Goal: Information Seeking & Learning: Understand process/instructions

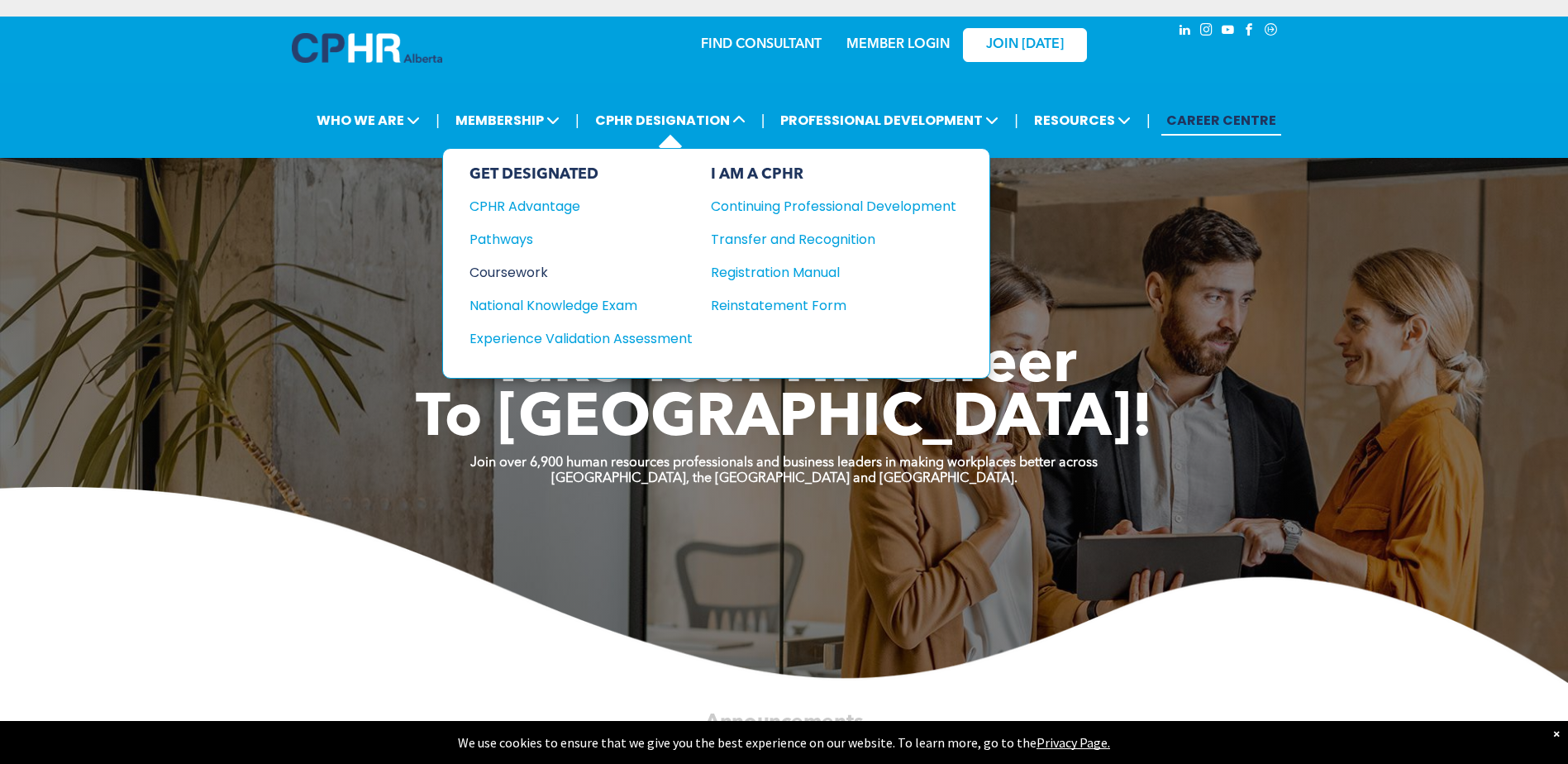
click at [502, 272] on div "Coursework" at bounding box center [570, 272] width 201 height 21
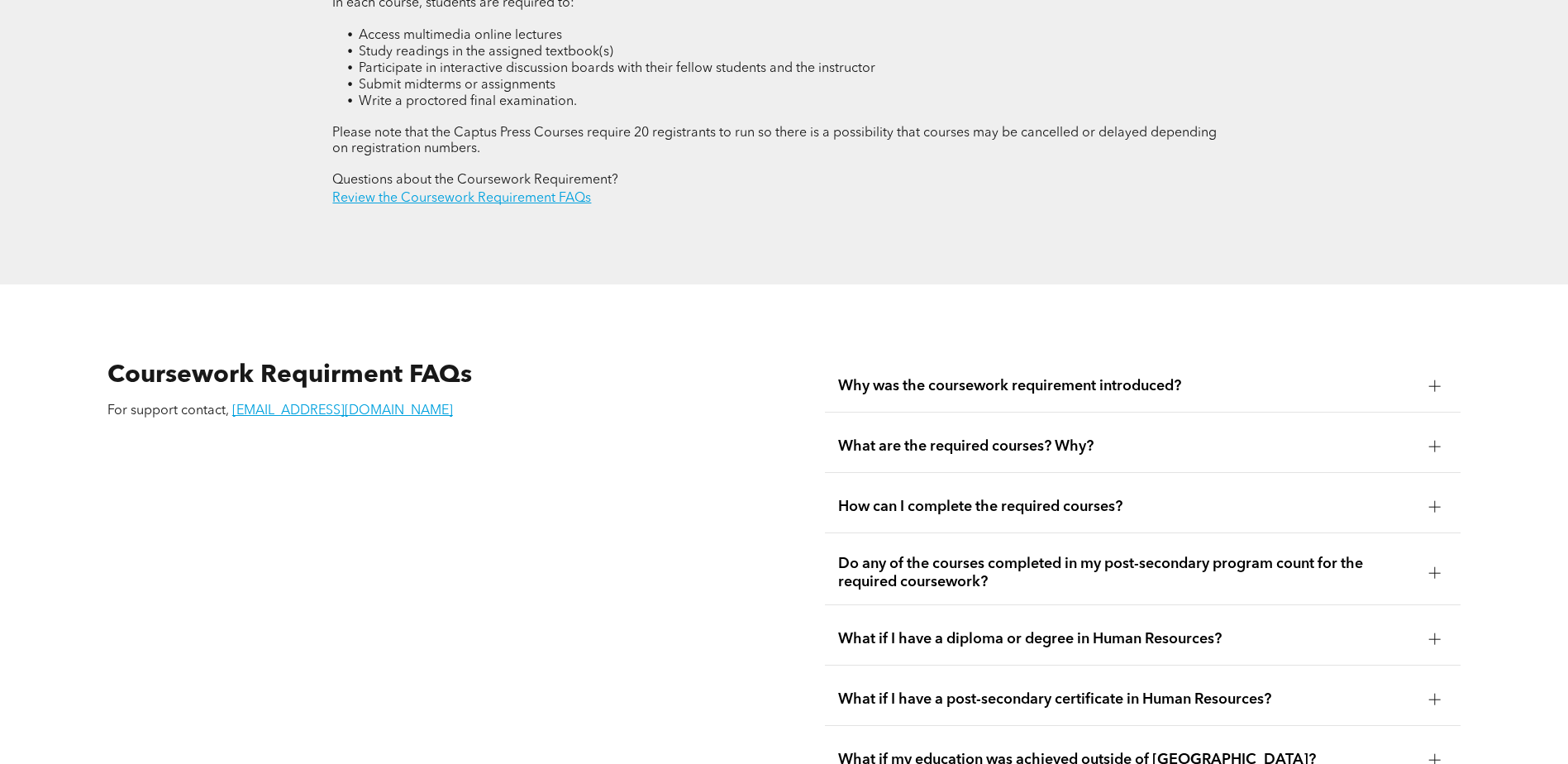
scroll to position [2893, 0]
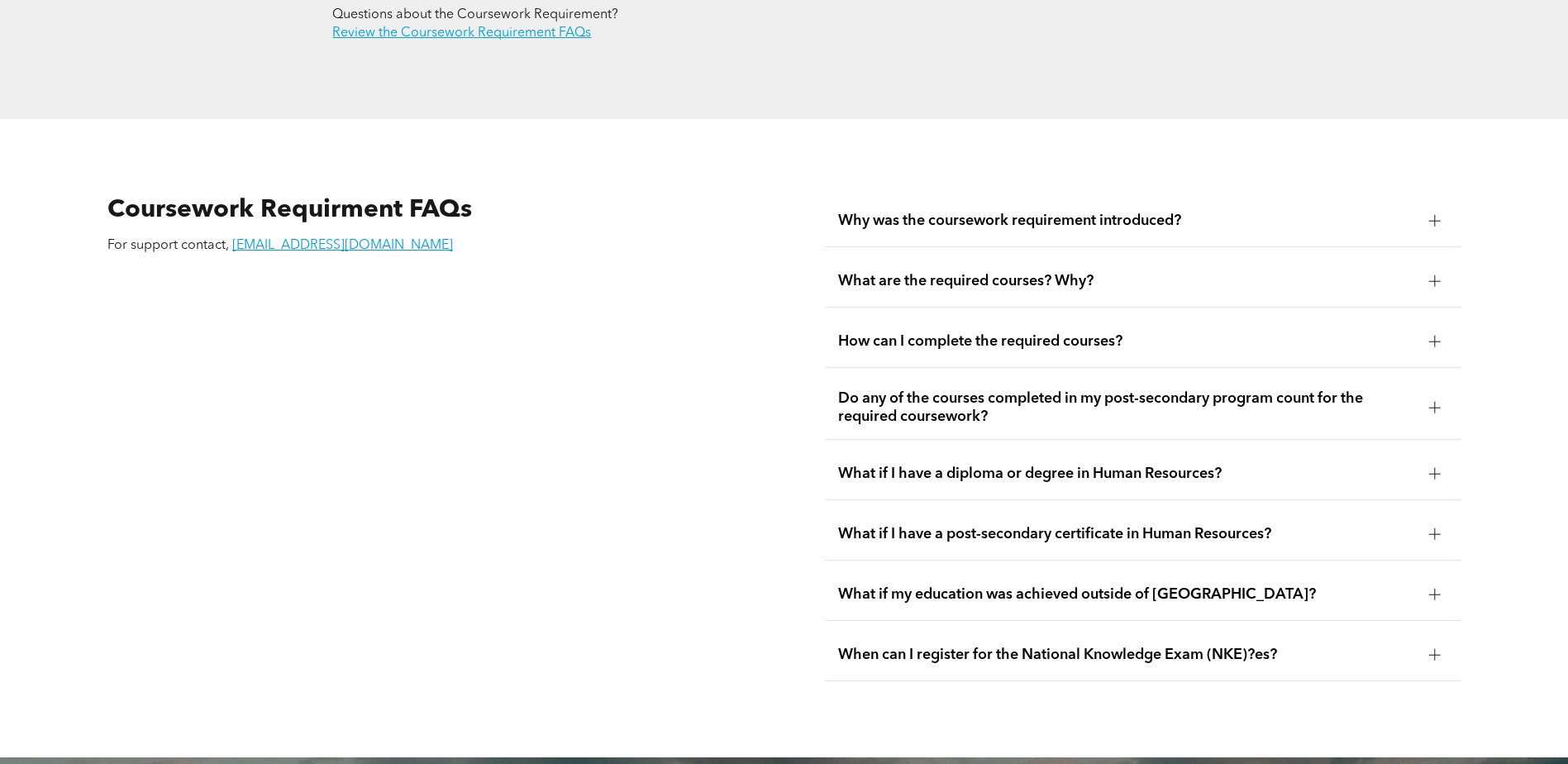
click at [958, 568] on div "What if my education was achieved outside of Canada?" at bounding box center [1143, 594] width 636 height 52
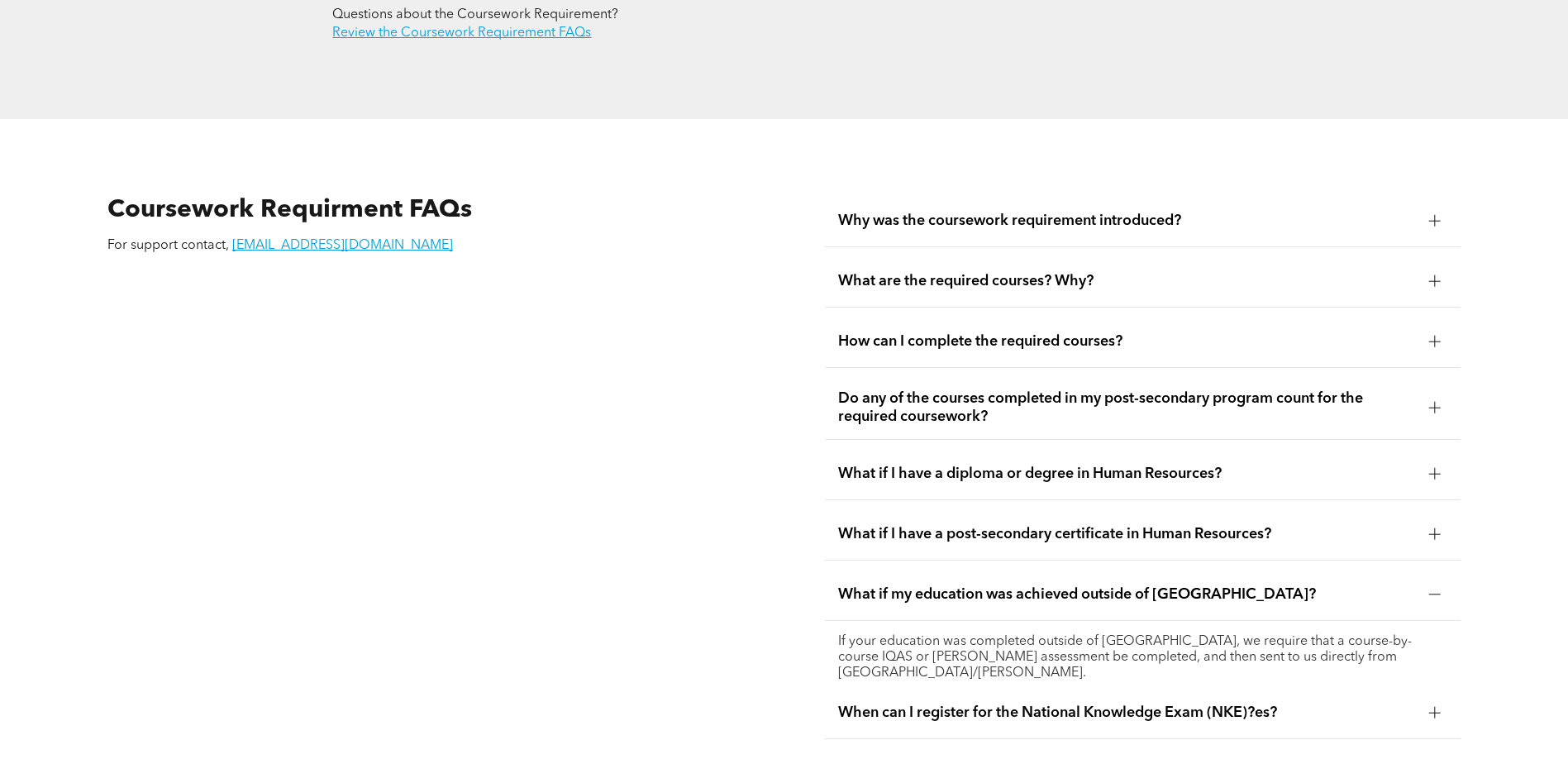
click at [958, 568] on div "What if my education was achieved outside of Canada?" at bounding box center [1143, 594] width 636 height 52
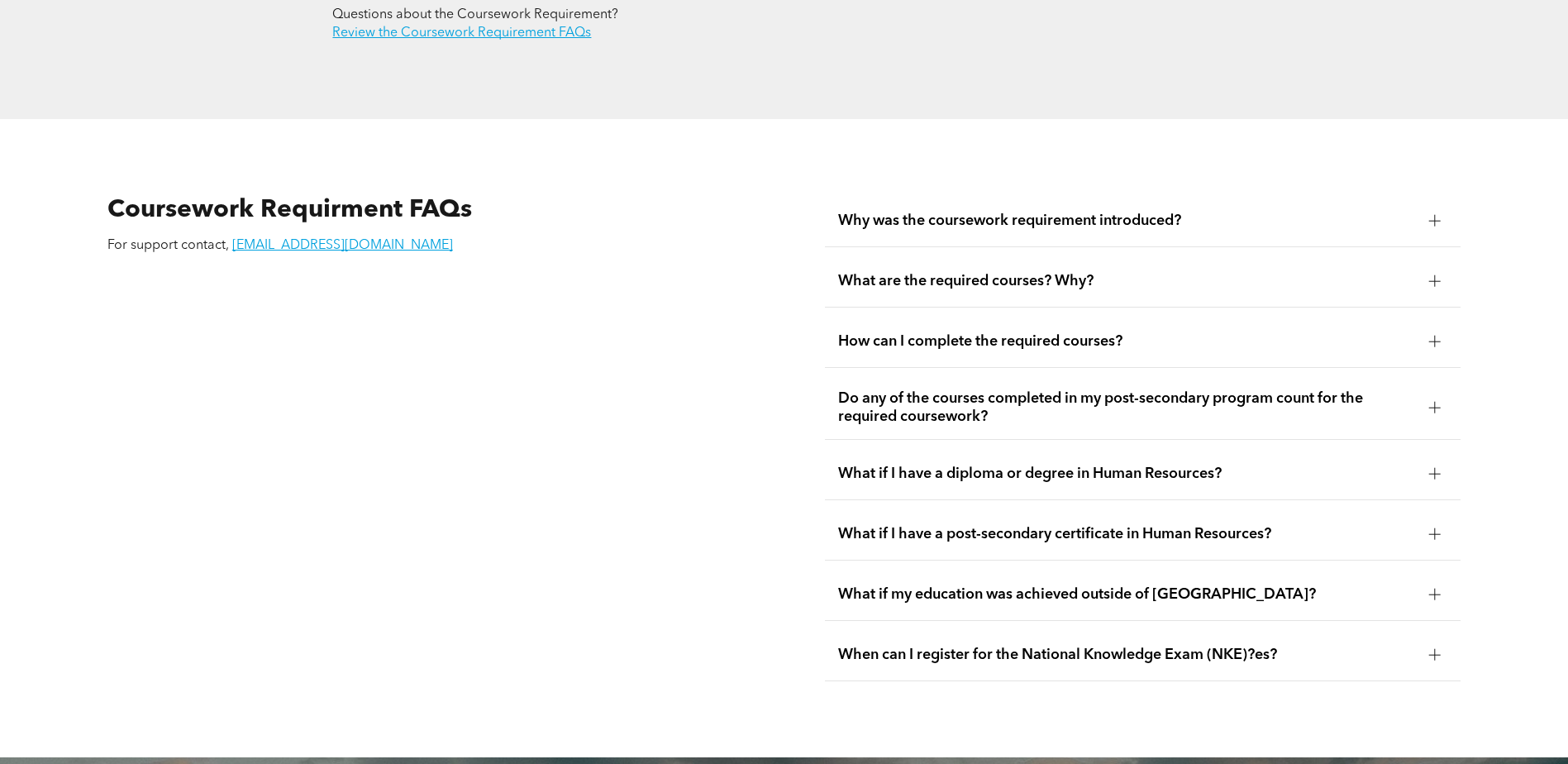
click at [967, 525] on span "What if I have a post-secondary certificate in Human Resources?" at bounding box center [1127, 533] width 578 height 18
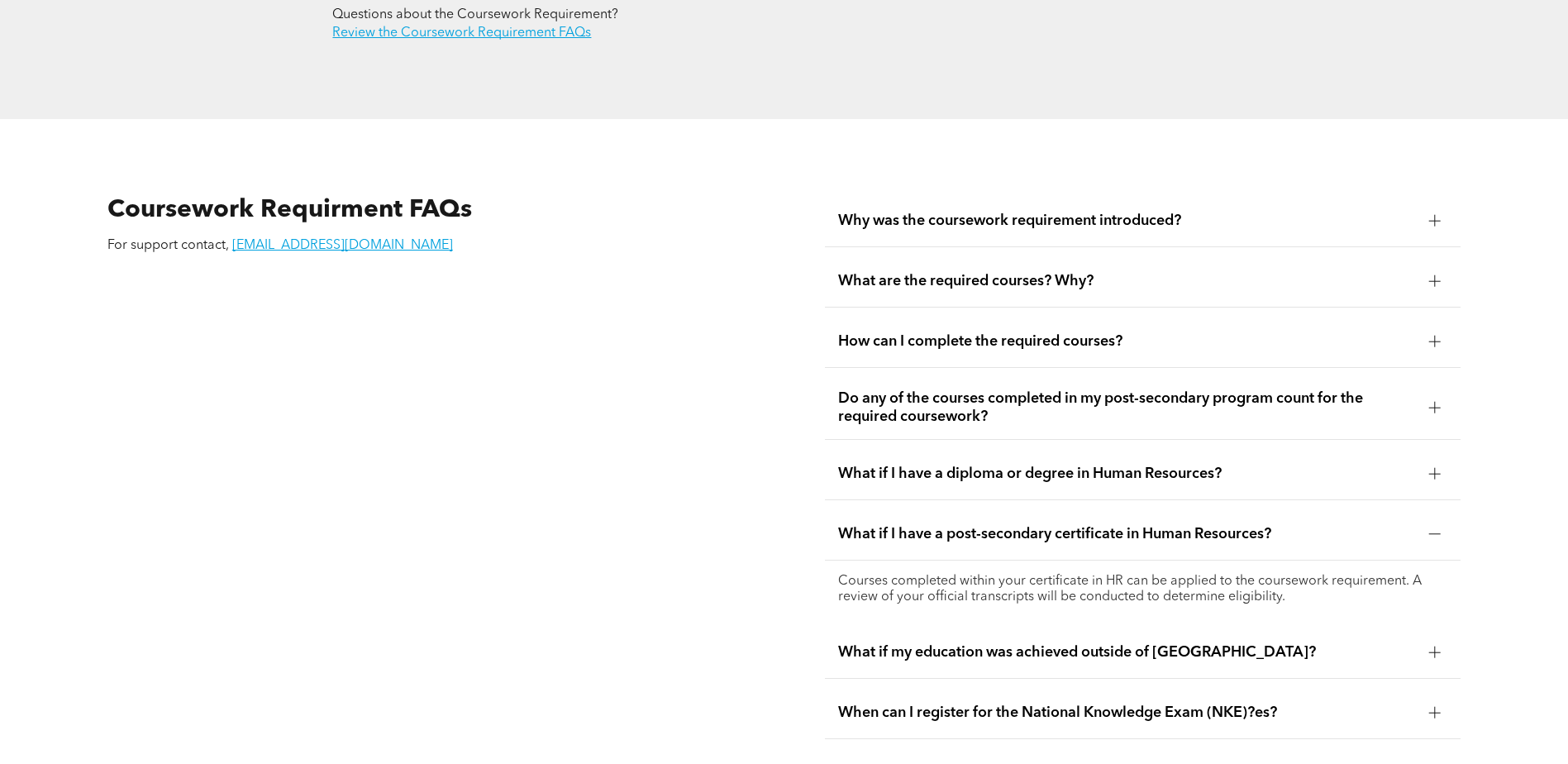
click at [967, 525] on span "What if I have a post-secondary certificate in Human Resources?" at bounding box center [1127, 533] width 578 height 18
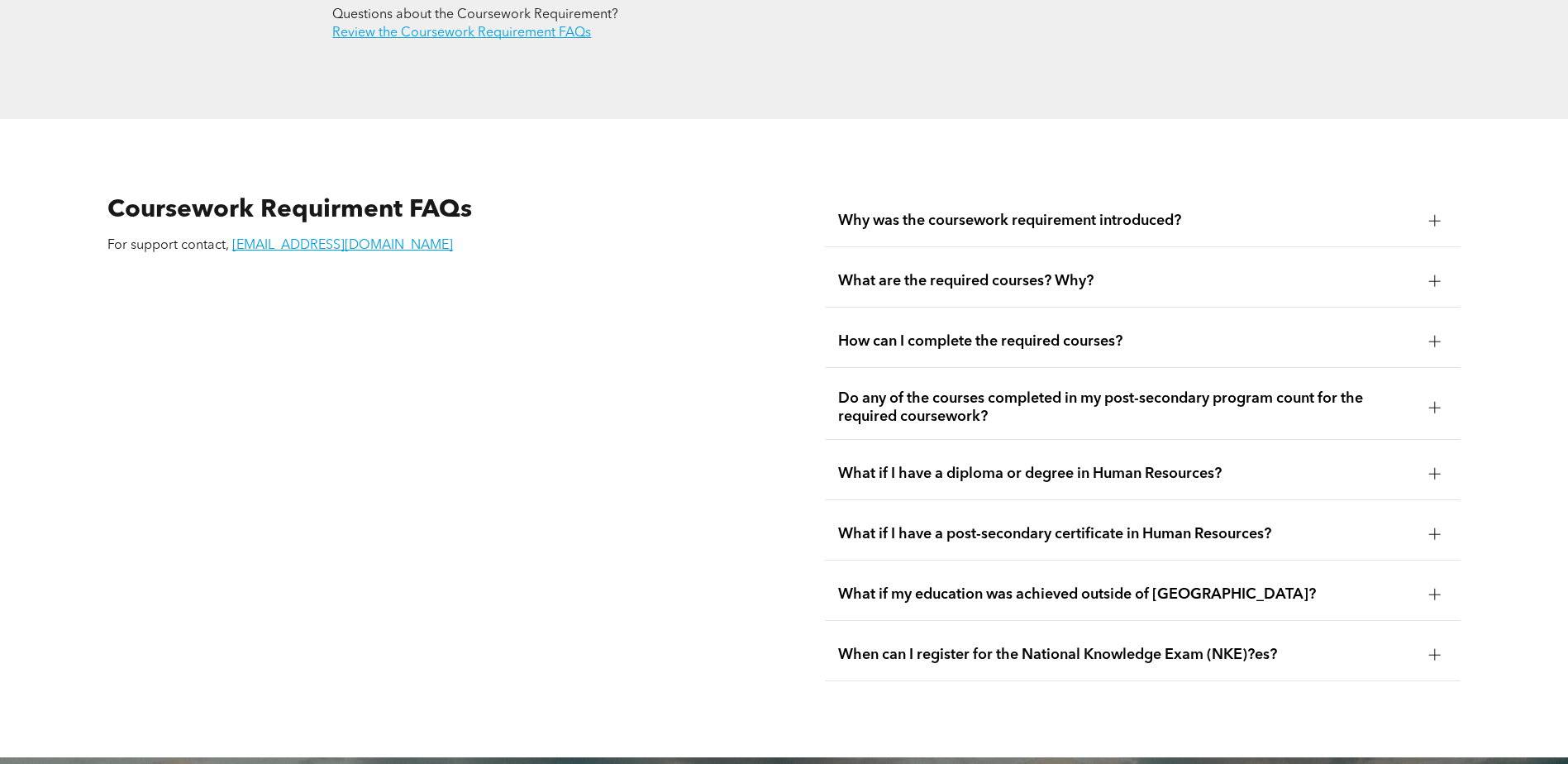
click at [1011, 316] on div "How can I complete the required courses?" at bounding box center [1143, 342] width 636 height 52
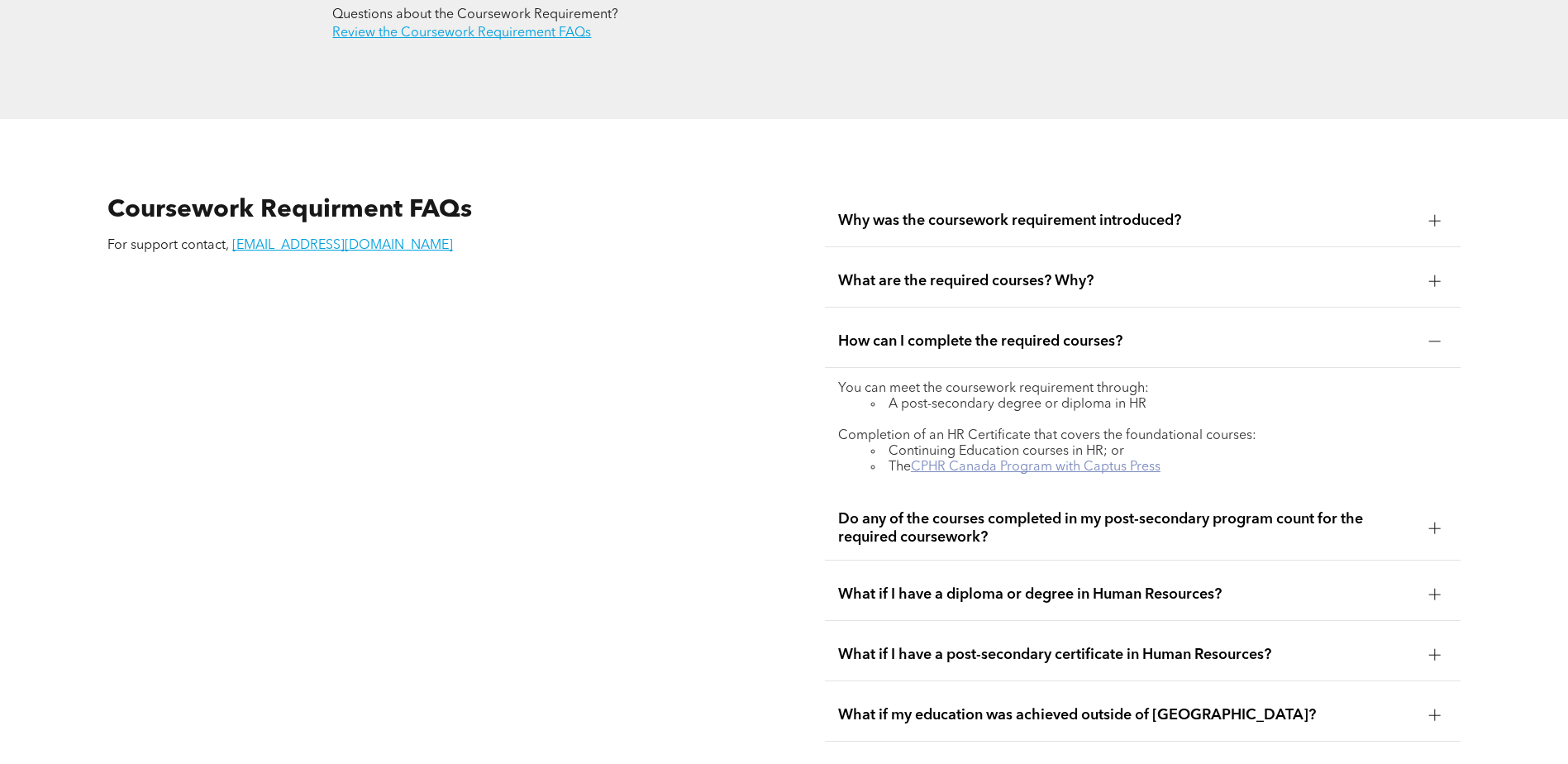
click at [1060, 460] on link "CPHR Canada Program with Captus Press" at bounding box center [1036, 467] width 250 height 13
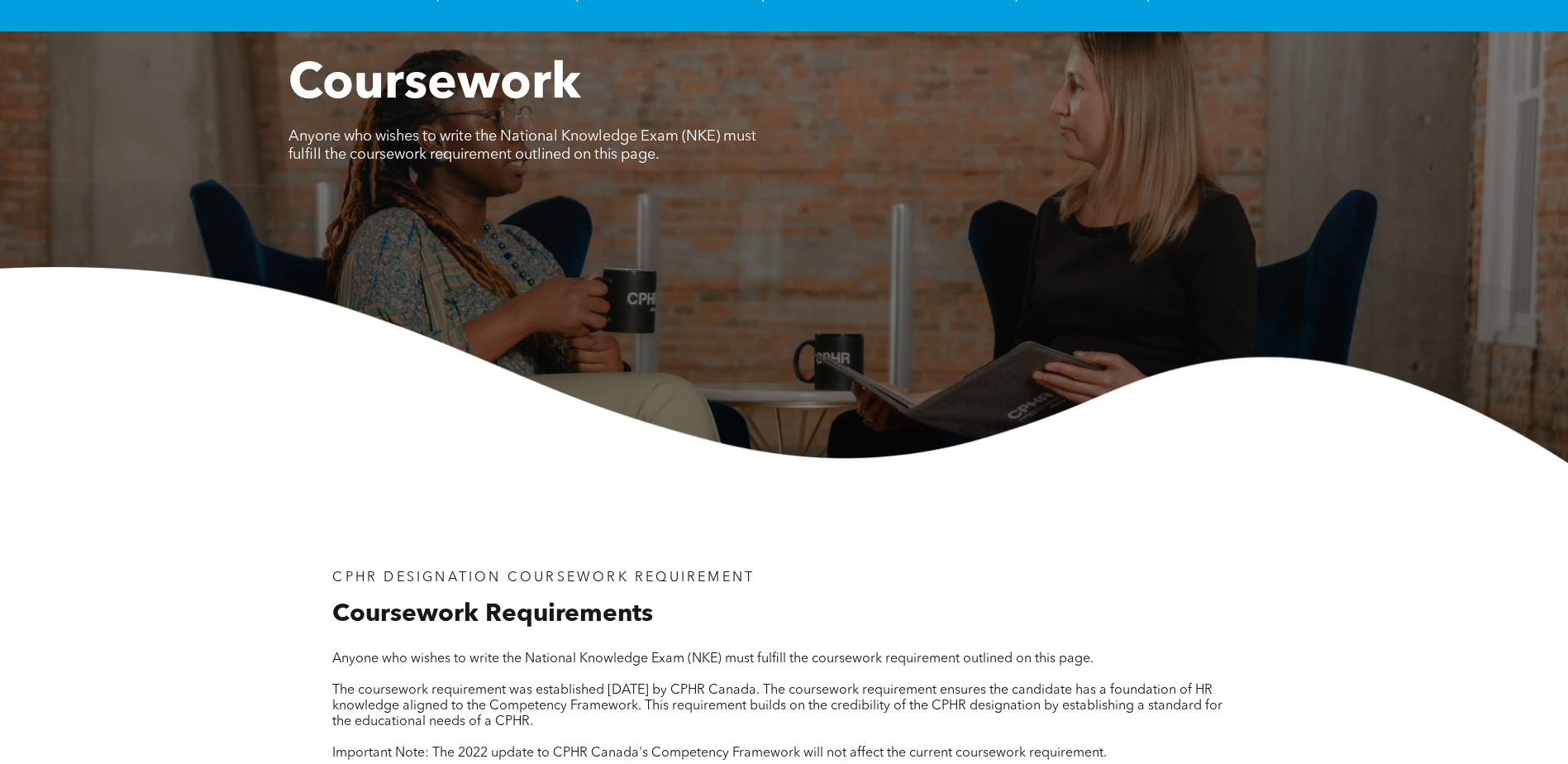
scroll to position [0, 0]
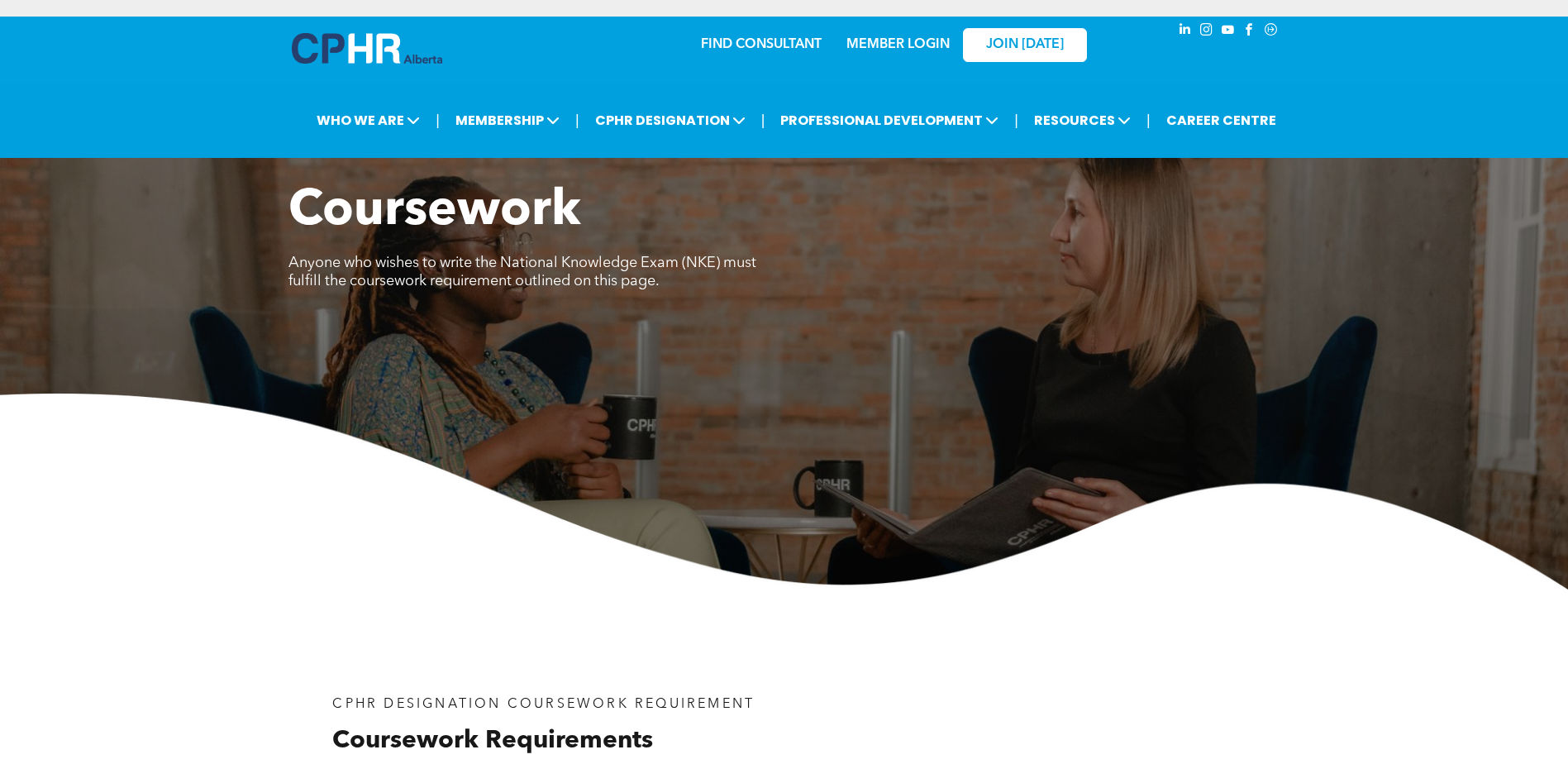
click at [758, 42] on link "FIND CONSULTANT" at bounding box center [760, 45] width 121 height 13
